Goal: Transaction & Acquisition: Register for event/course

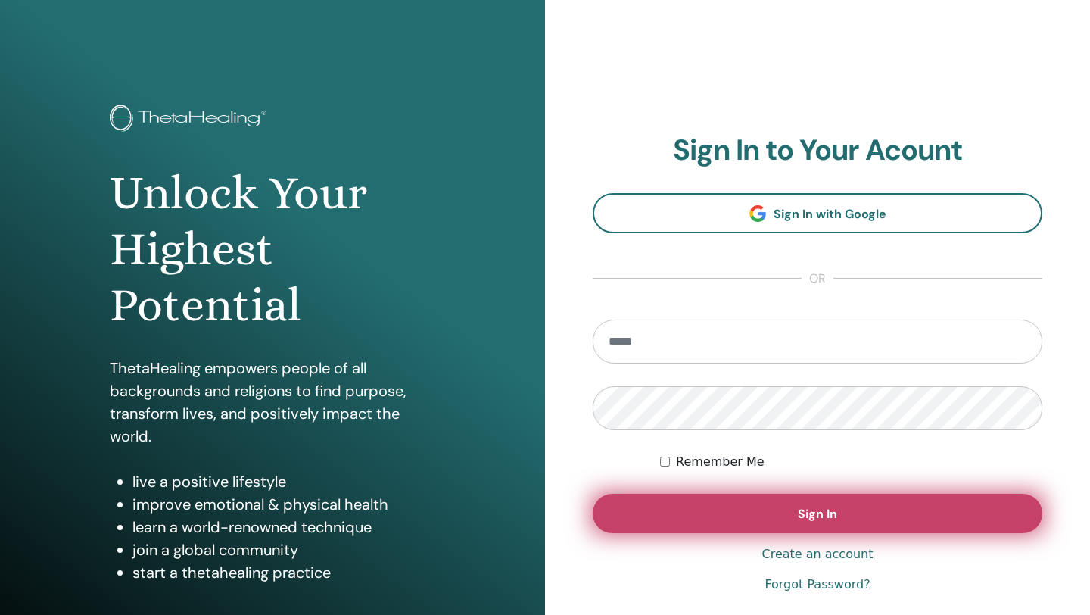
type input "**********"
click at [803, 531] on button "Sign In" at bounding box center [818, 513] width 450 height 39
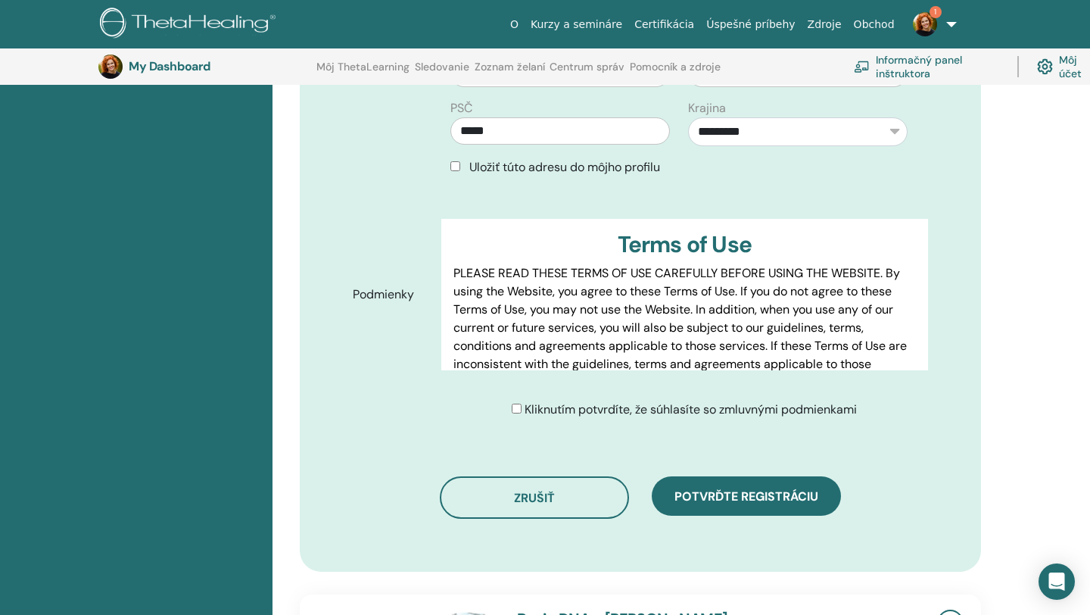
scroll to position [640, 0]
